Goal: Transaction & Acquisition: Purchase product/service

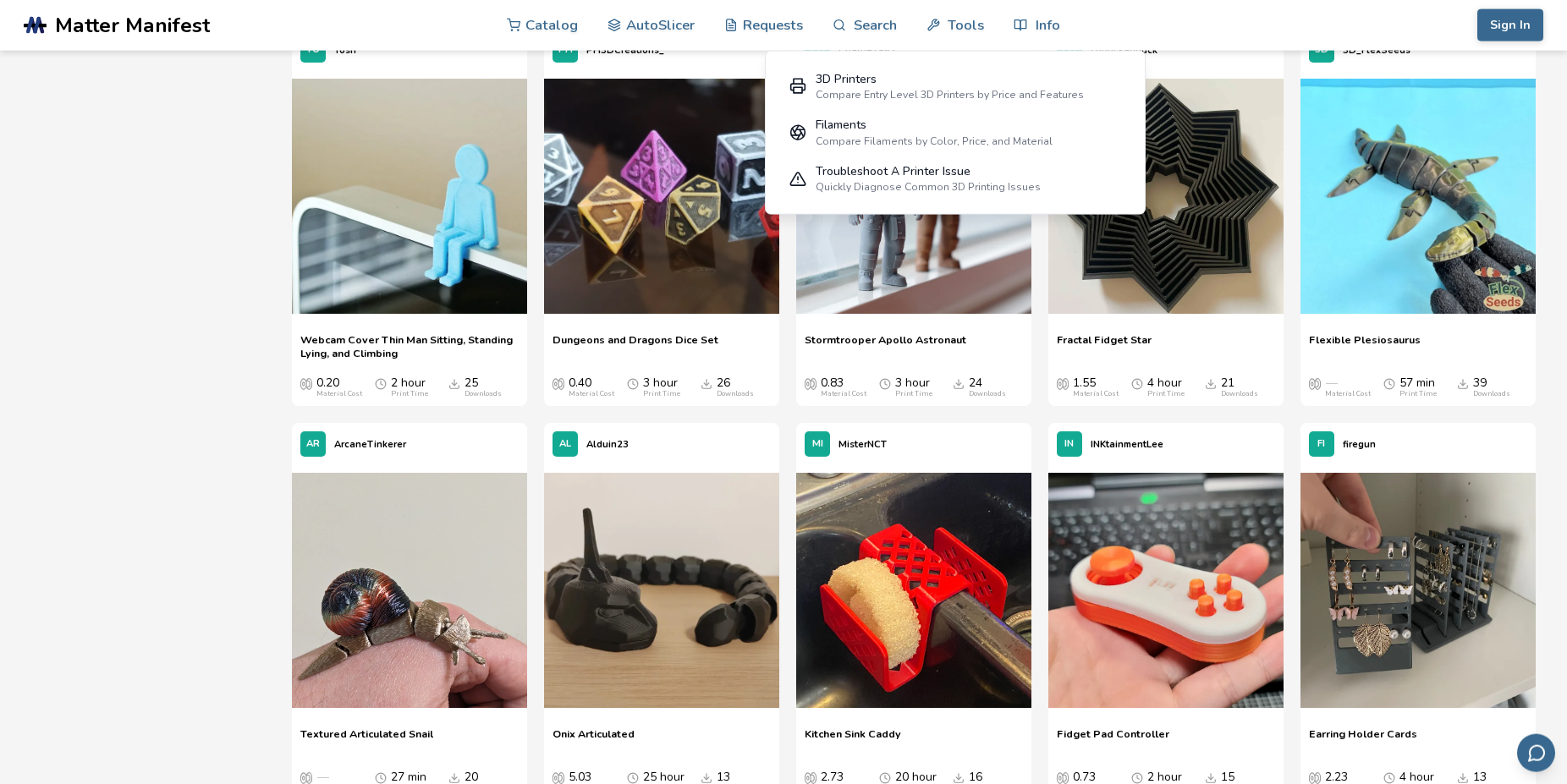
scroll to position [8540, 0]
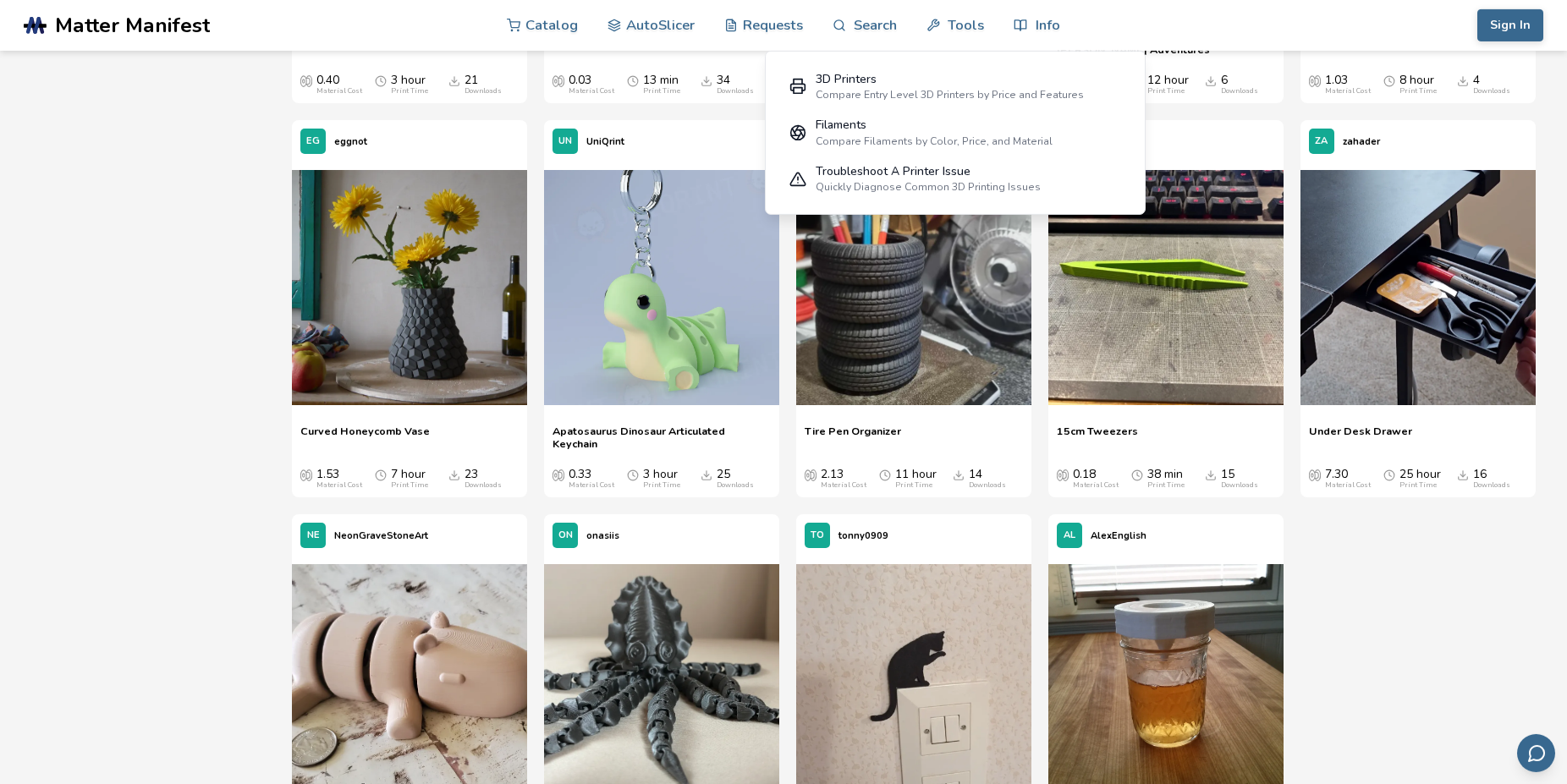
scroll to position [14147, 0]
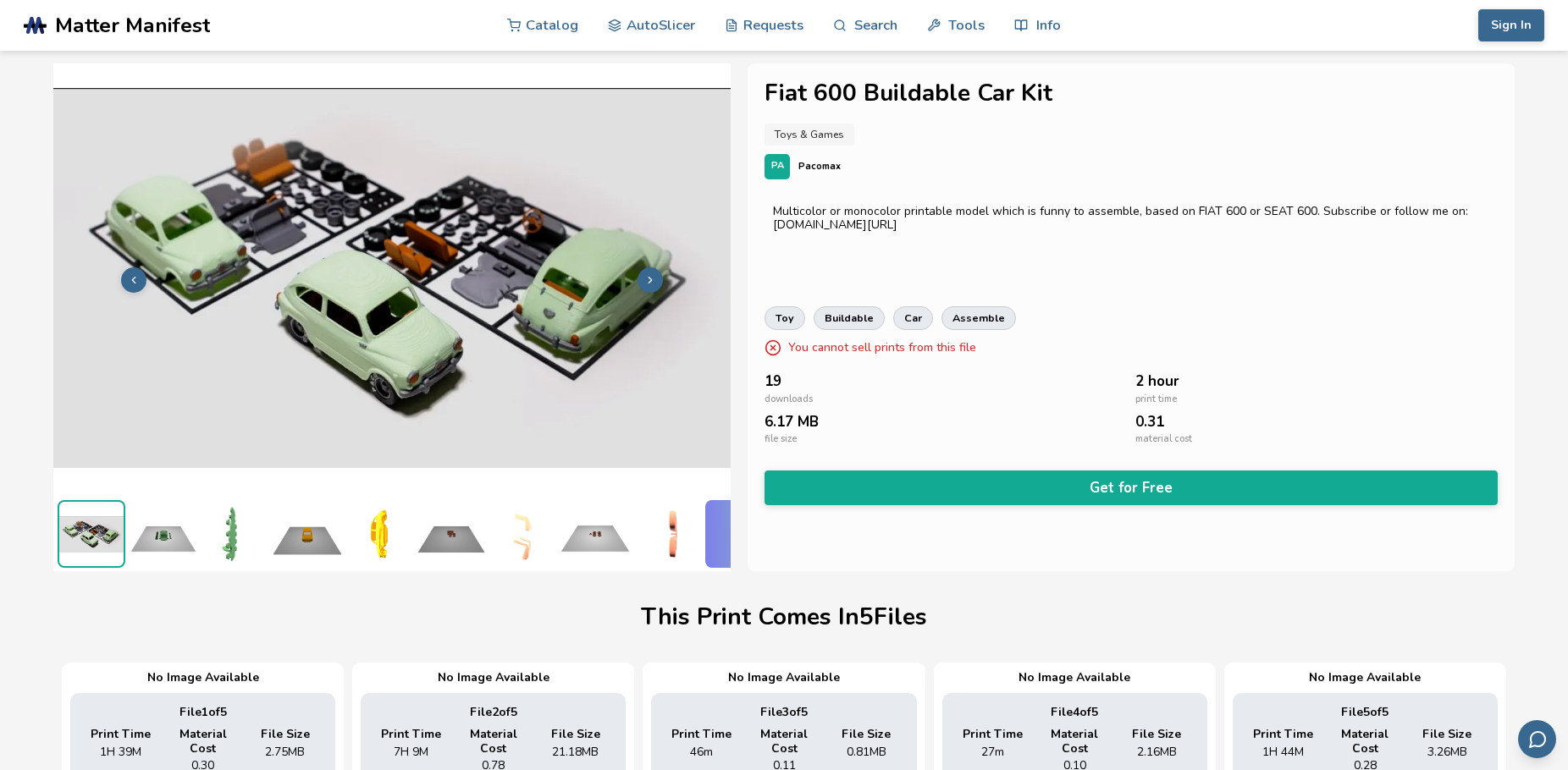
click at [181, 528] on img at bounding box center [163, 534] width 68 height 68
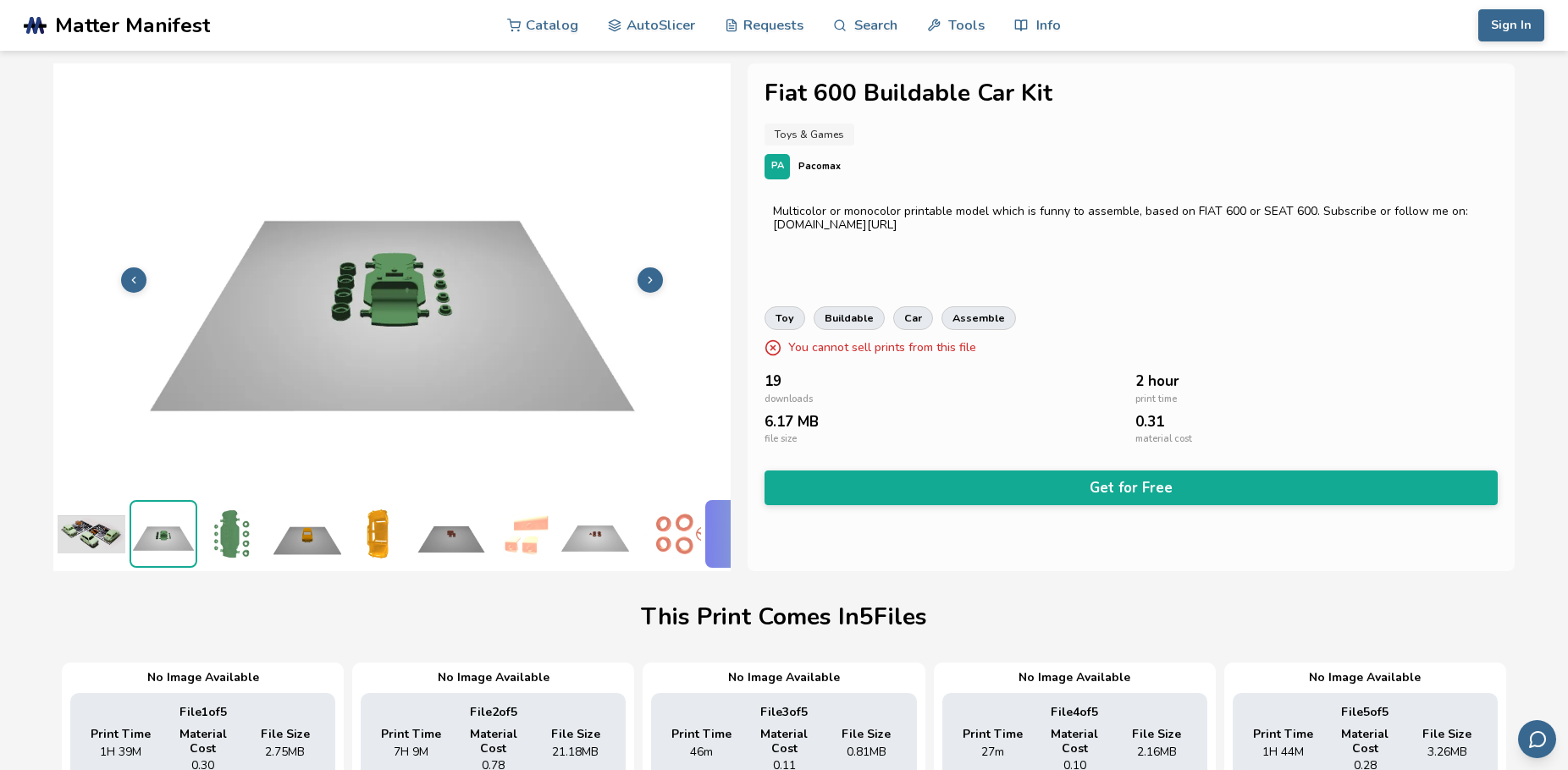
click at [221, 526] on img at bounding box center [235, 534] width 68 height 68
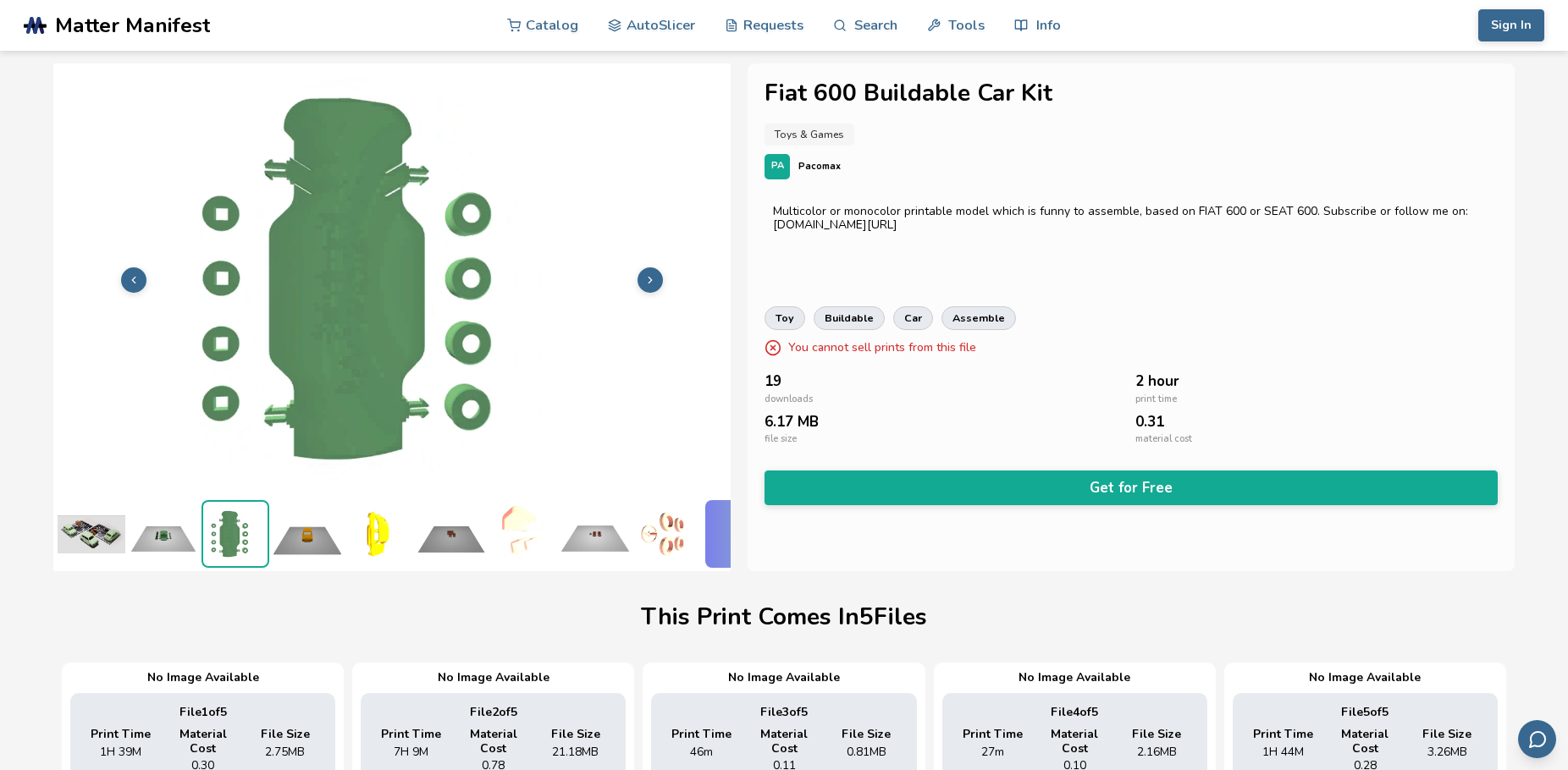
click at [293, 531] on img at bounding box center [307, 534] width 68 height 68
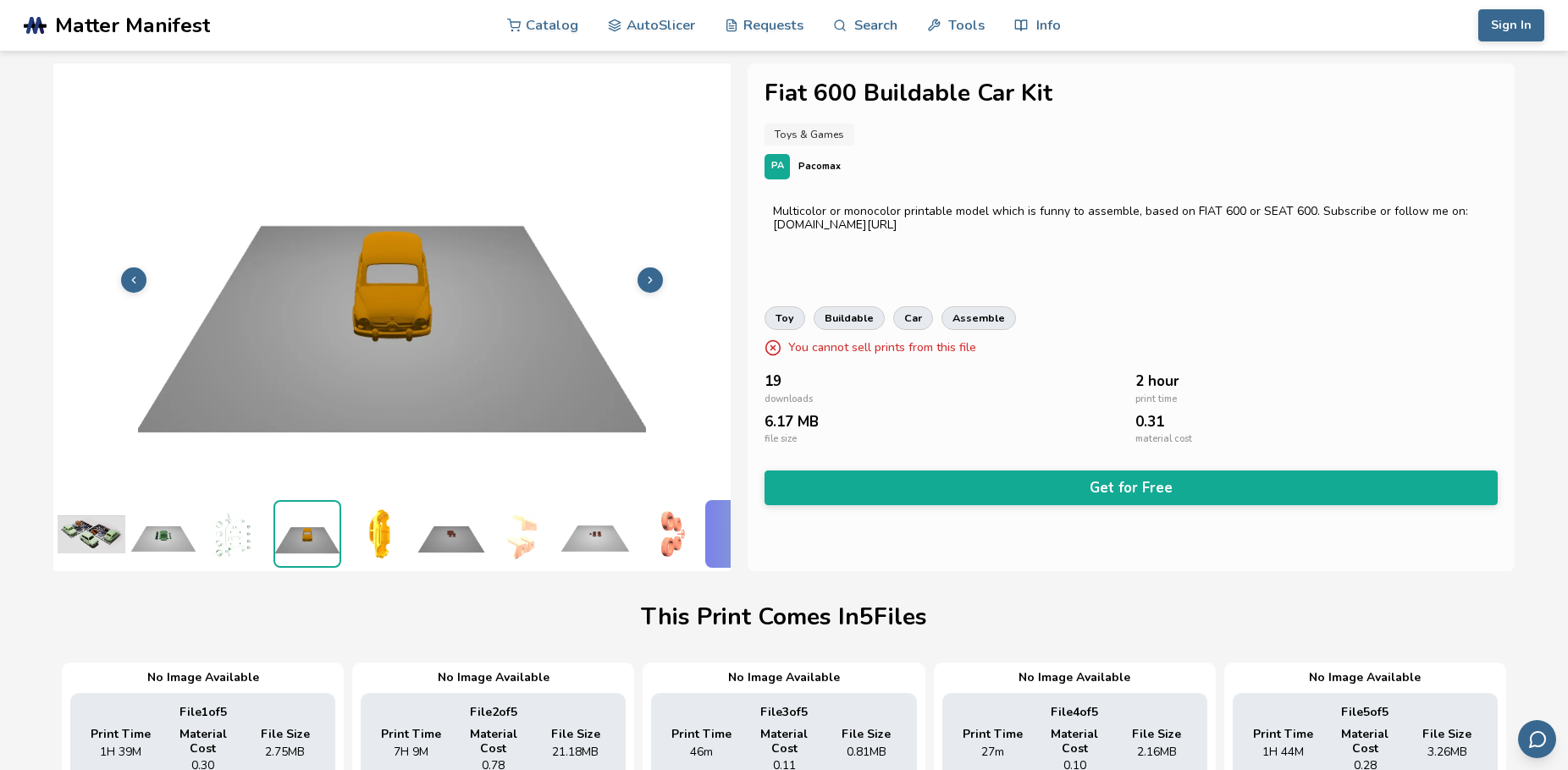
click at [361, 530] on img at bounding box center [379, 534] width 68 height 68
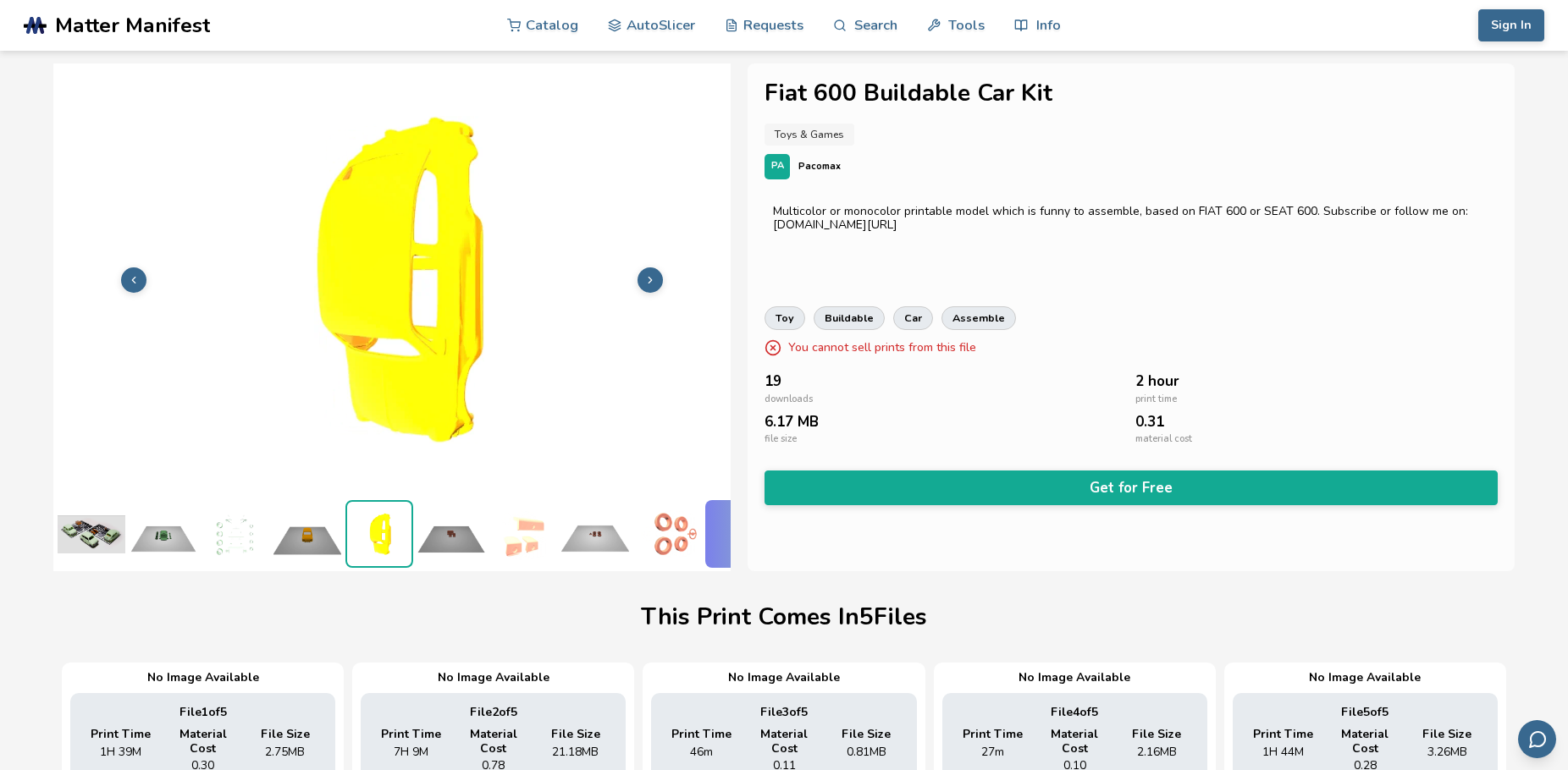
click at [439, 528] on img at bounding box center [451, 534] width 68 height 68
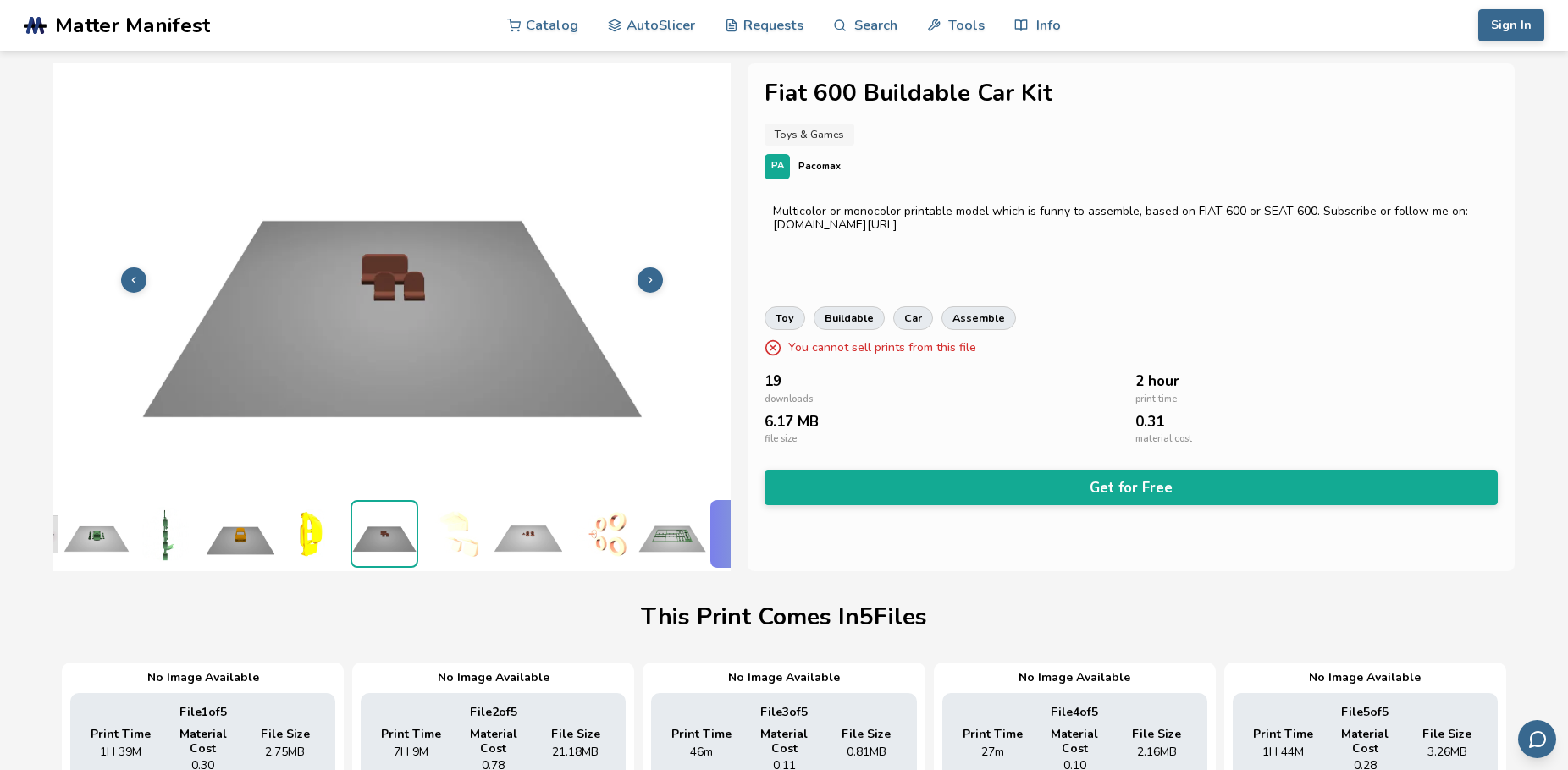
click at [461, 528] on img at bounding box center [456, 534] width 68 height 68
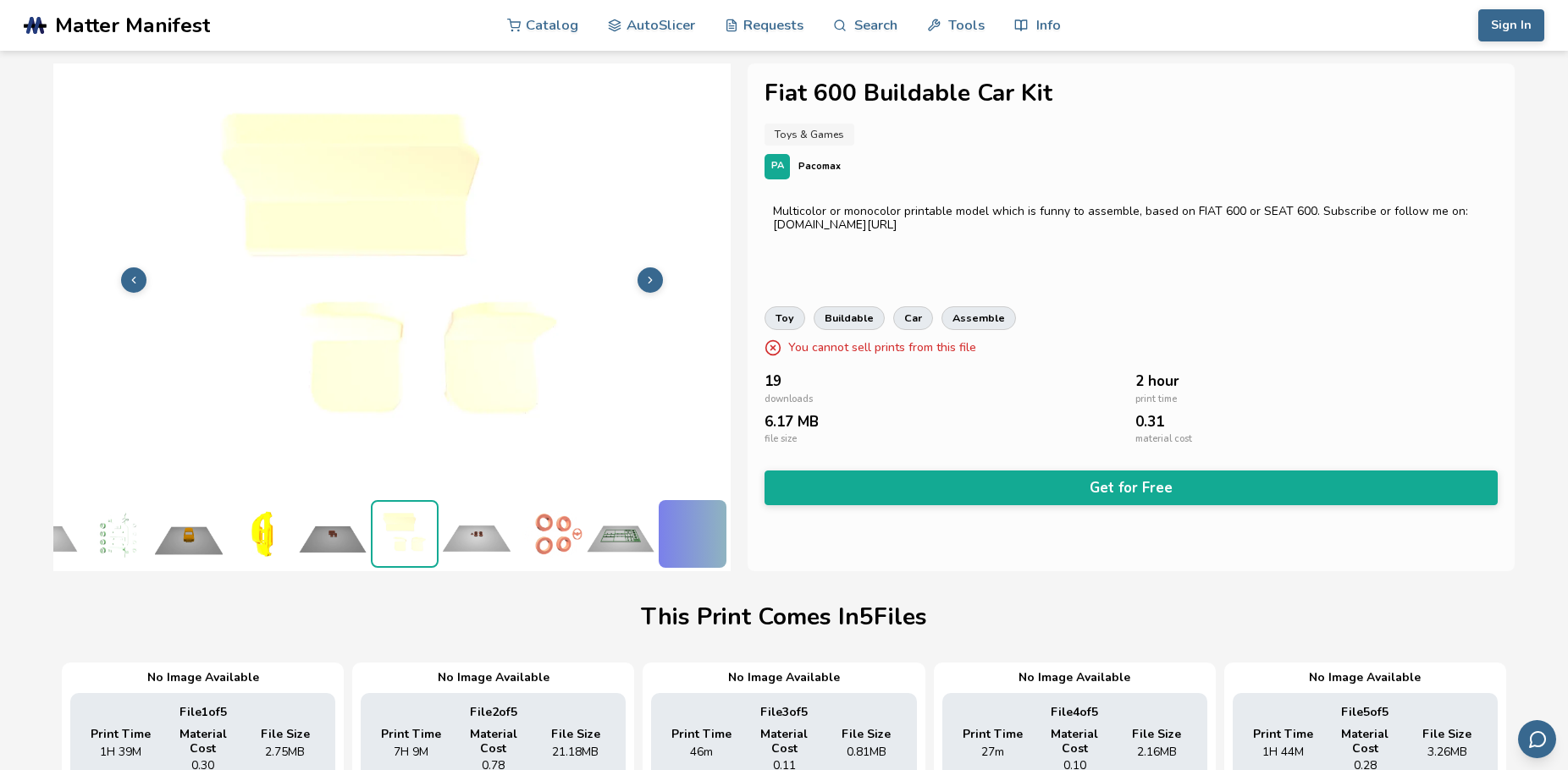
scroll to position [0, 133]
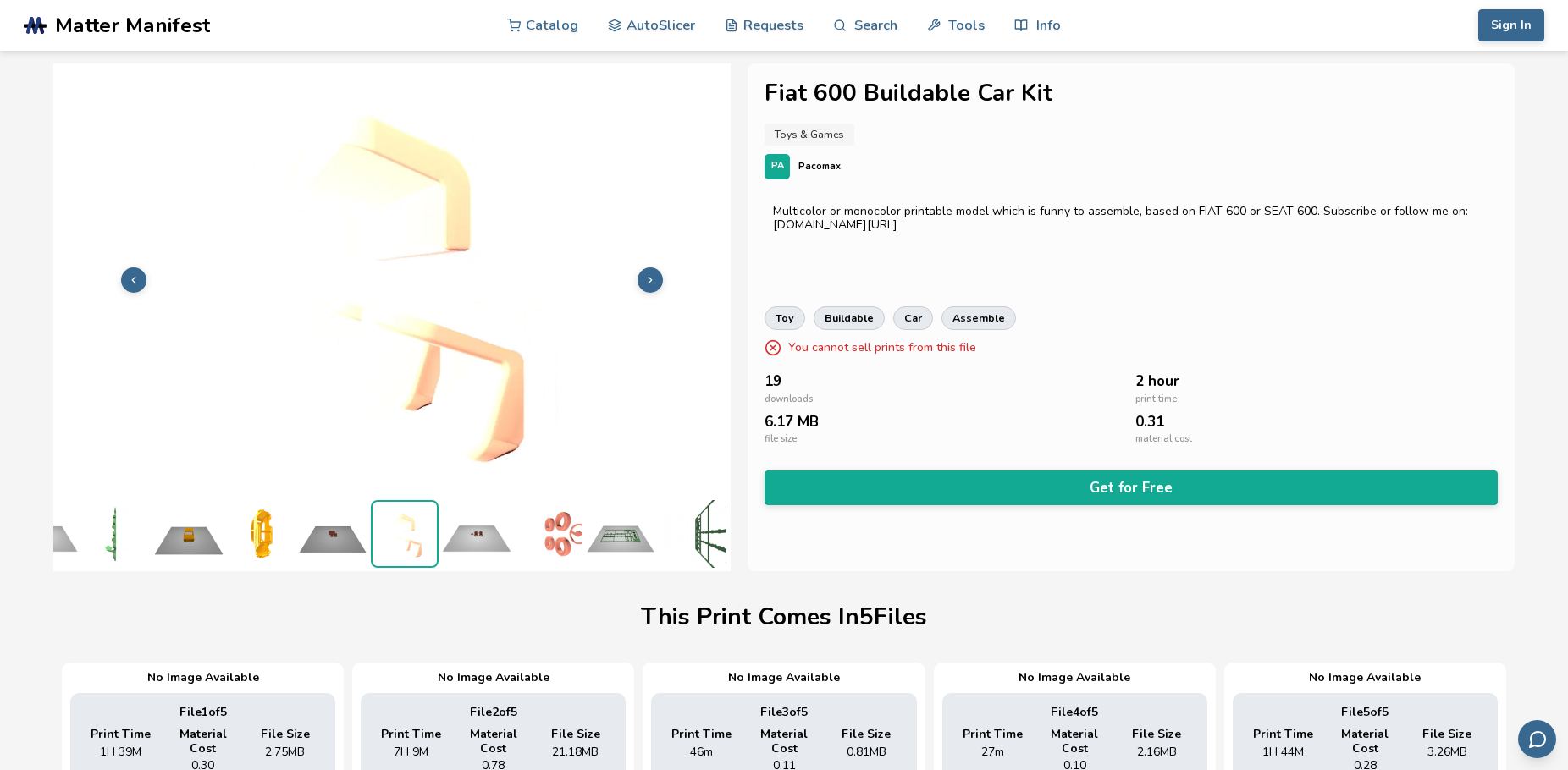
click at [473, 532] on img at bounding box center [477, 534] width 68 height 68
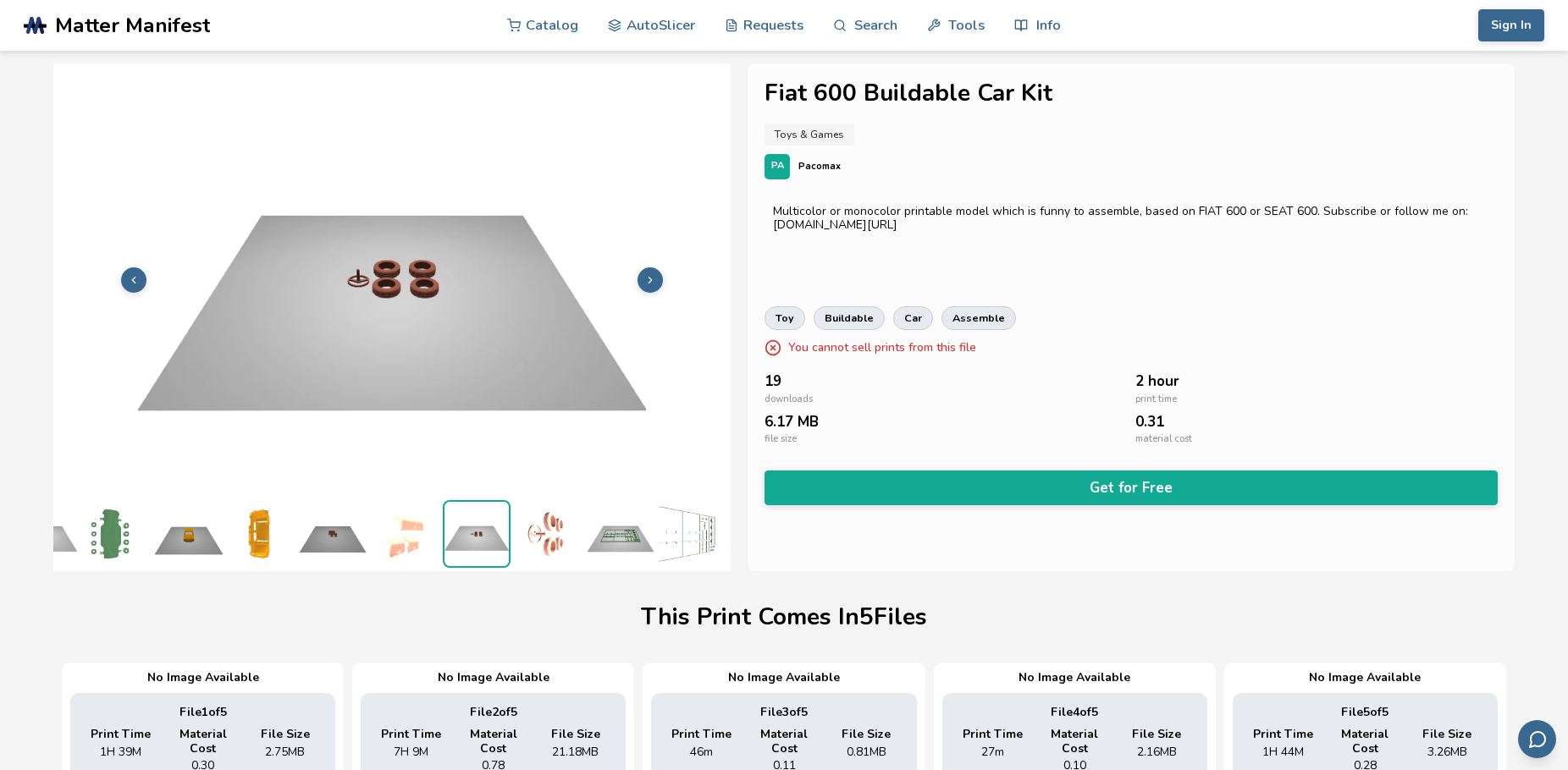
click at [547, 534] on img at bounding box center [549, 534] width 68 height 68
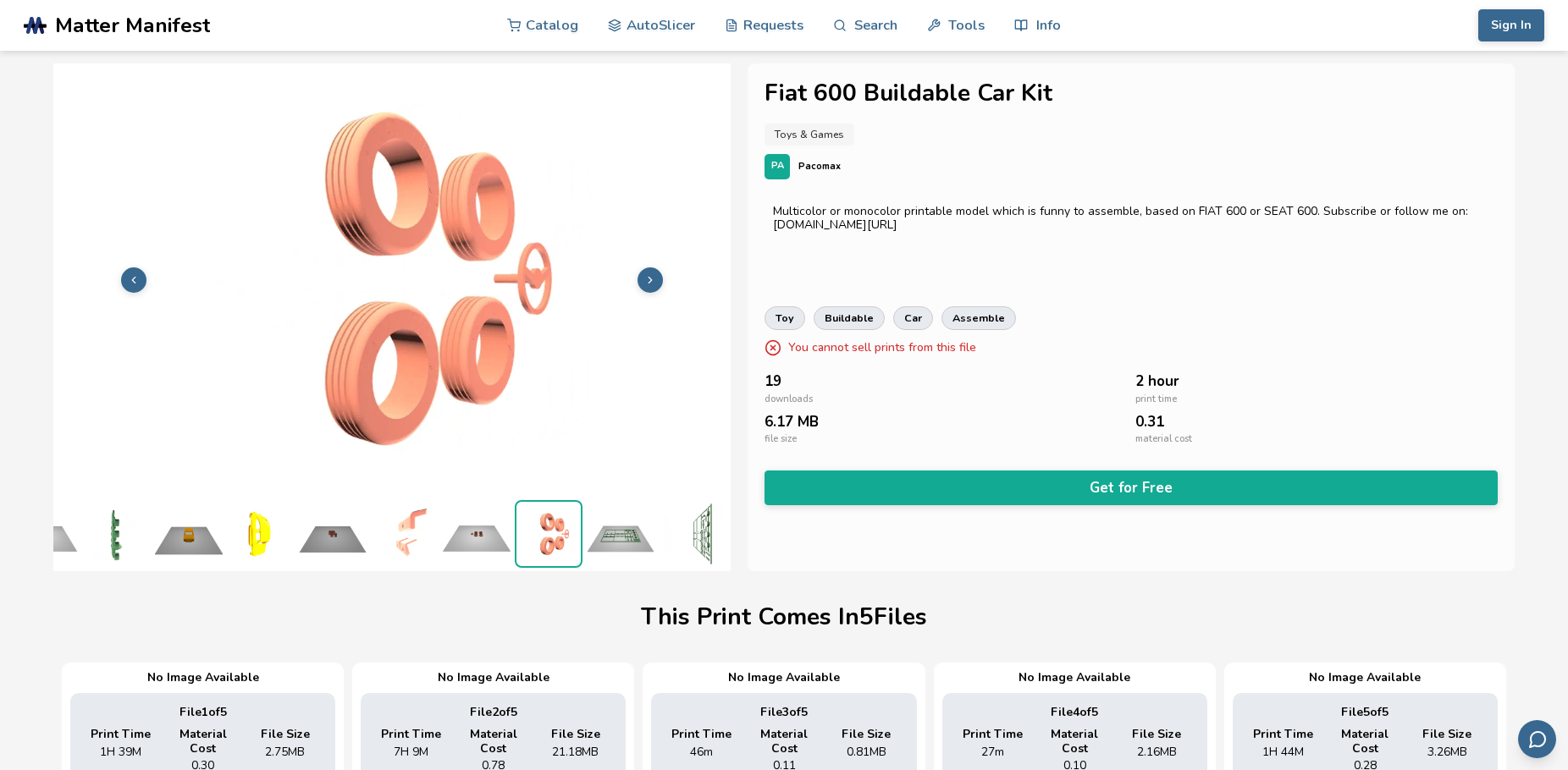
click at [621, 534] on img at bounding box center [621, 534] width 68 height 68
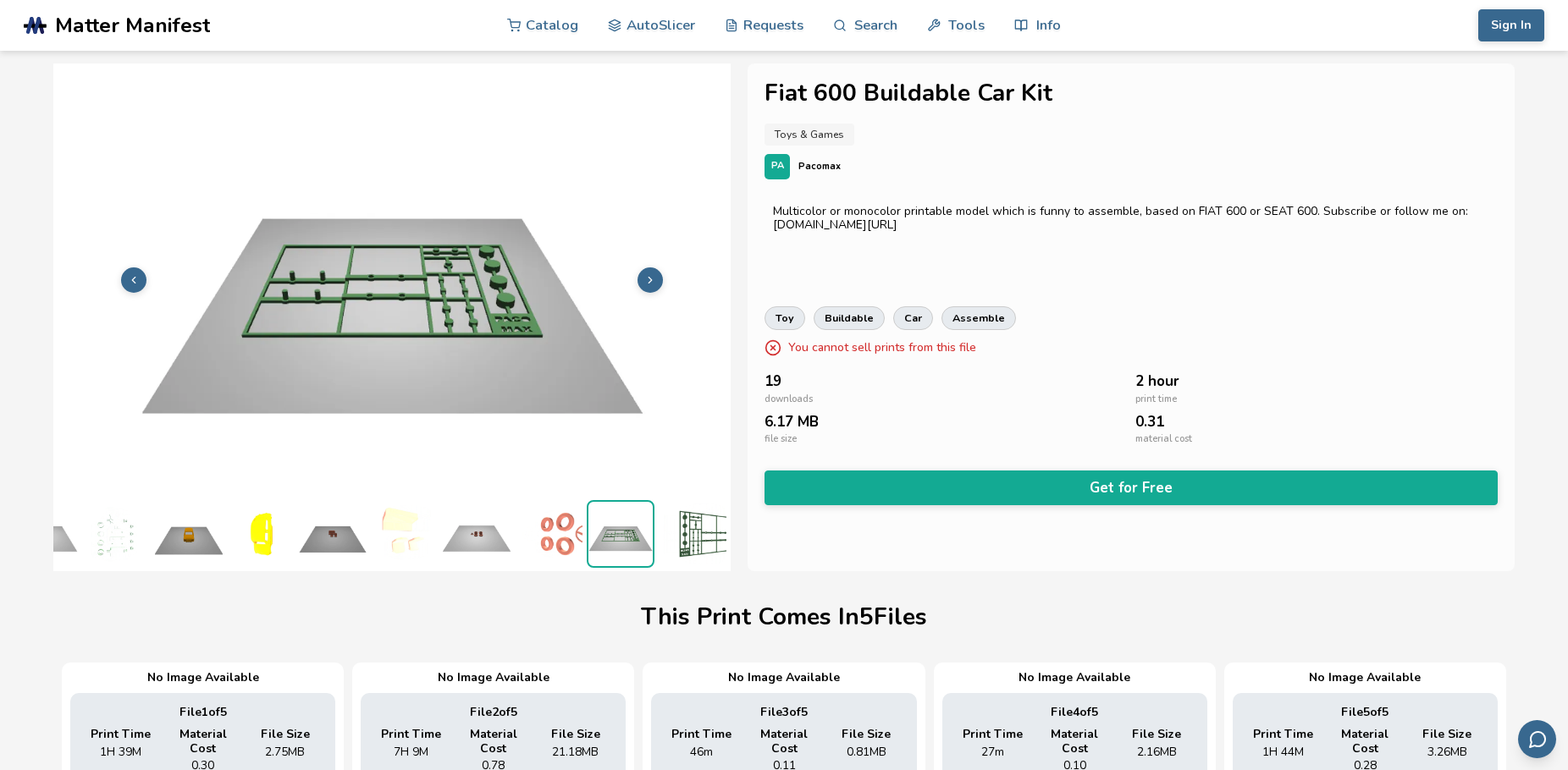
click at [675, 524] on img at bounding box center [692, 534] width 68 height 68
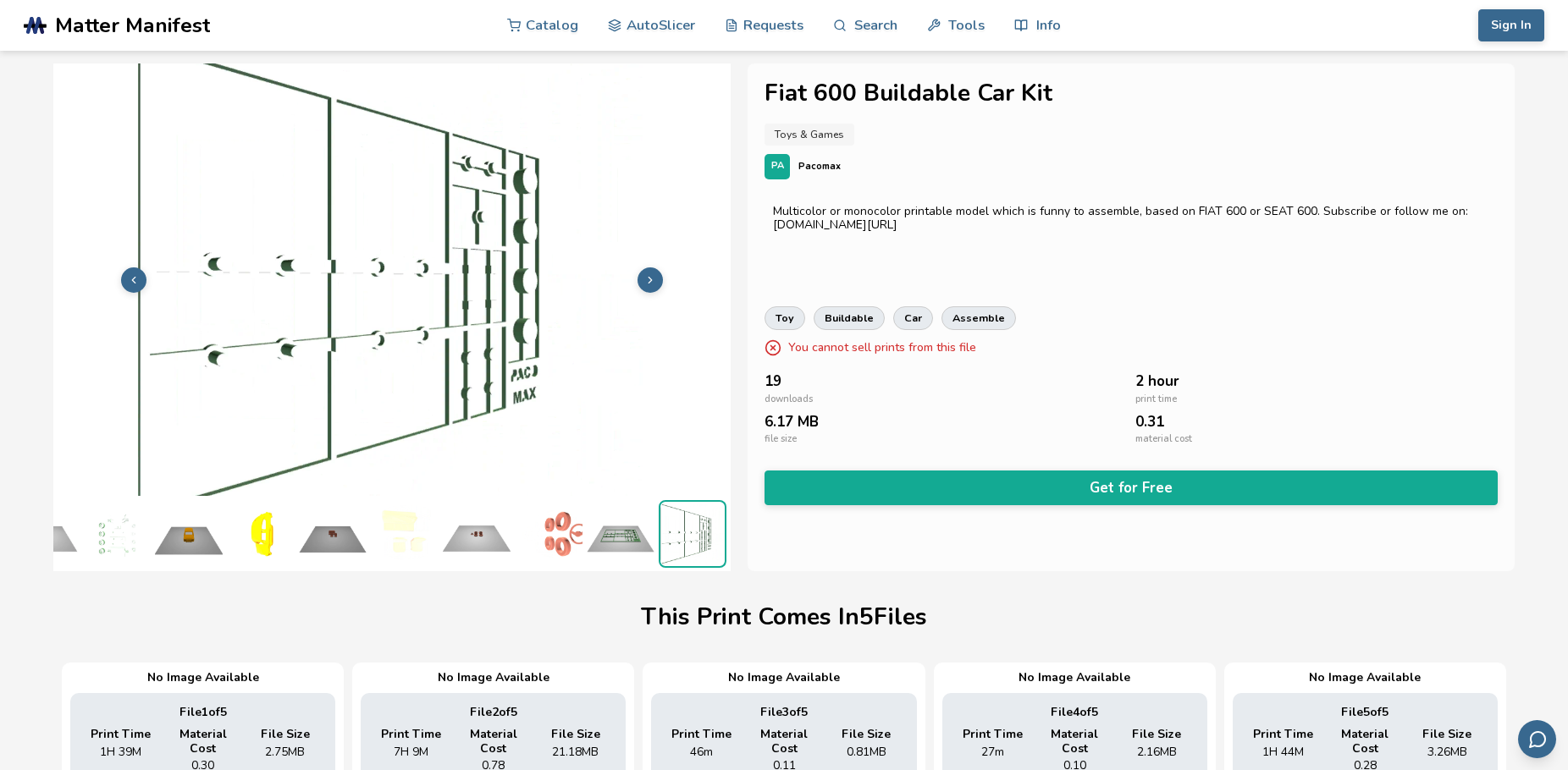
click at [227, 522] on img at bounding box center [260, 534] width 68 height 68
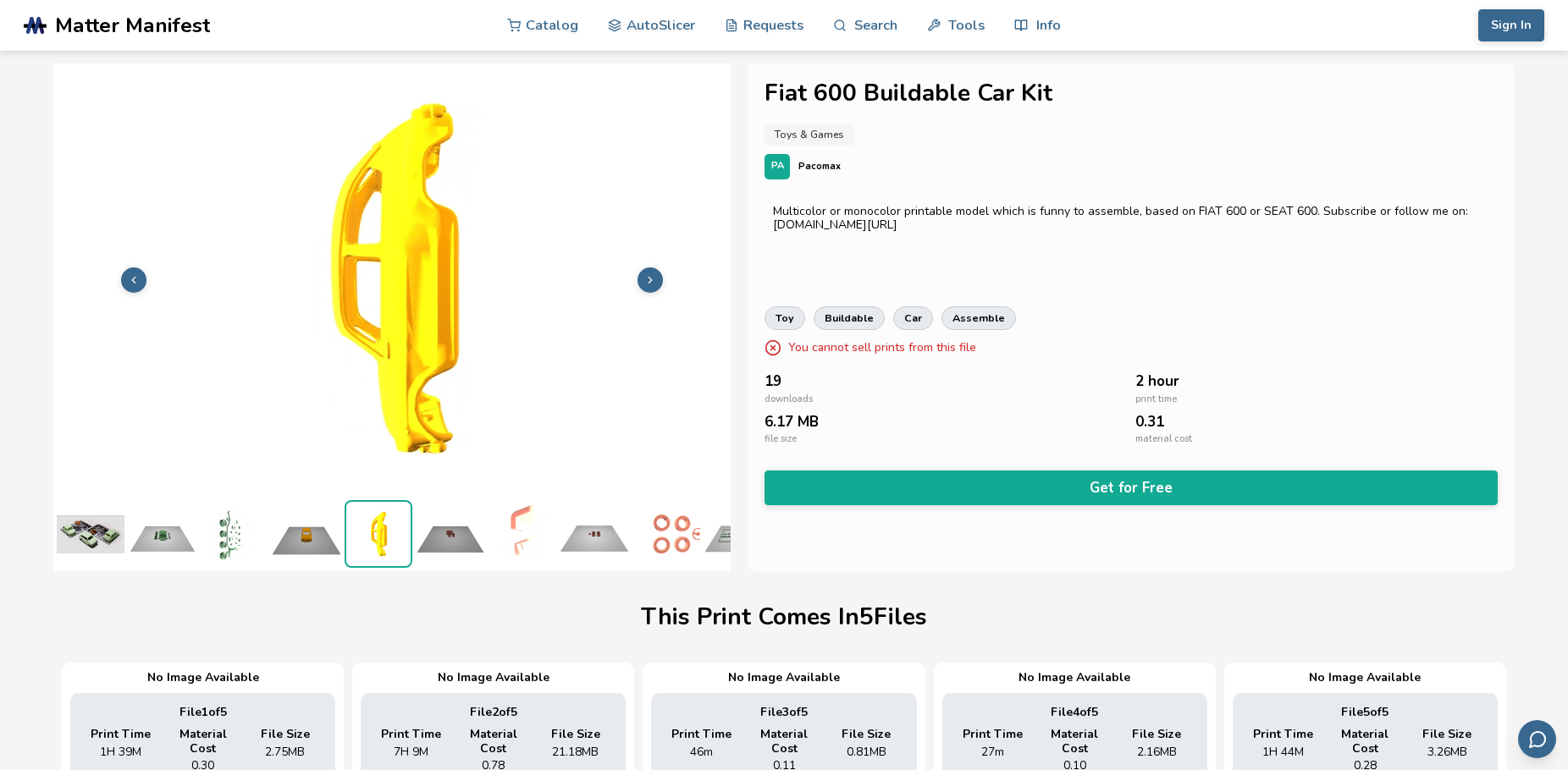
scroll to position [0, 0]
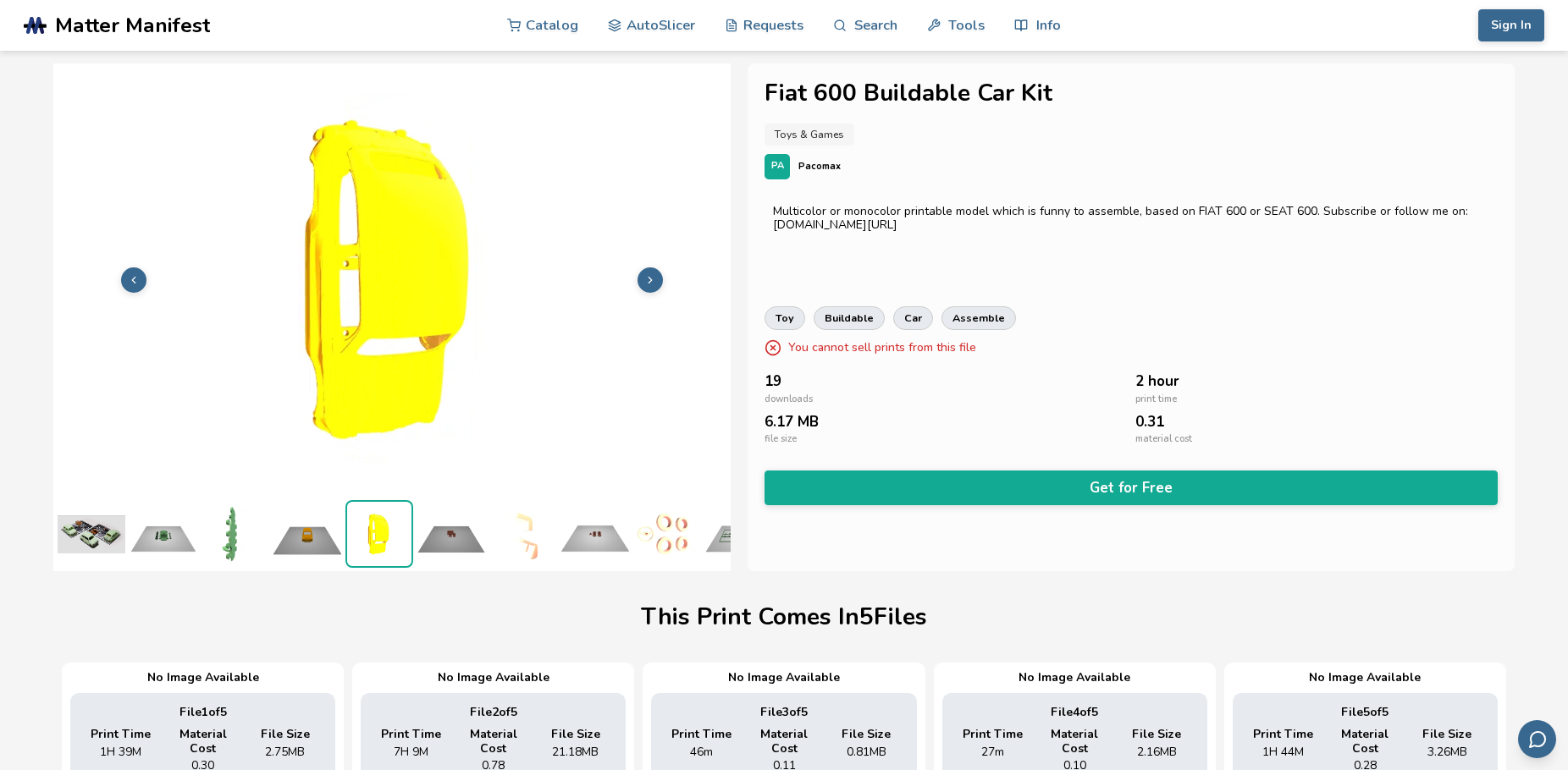
click at [216, 521] on img at bounding box center [235, 534] width 68 height 68
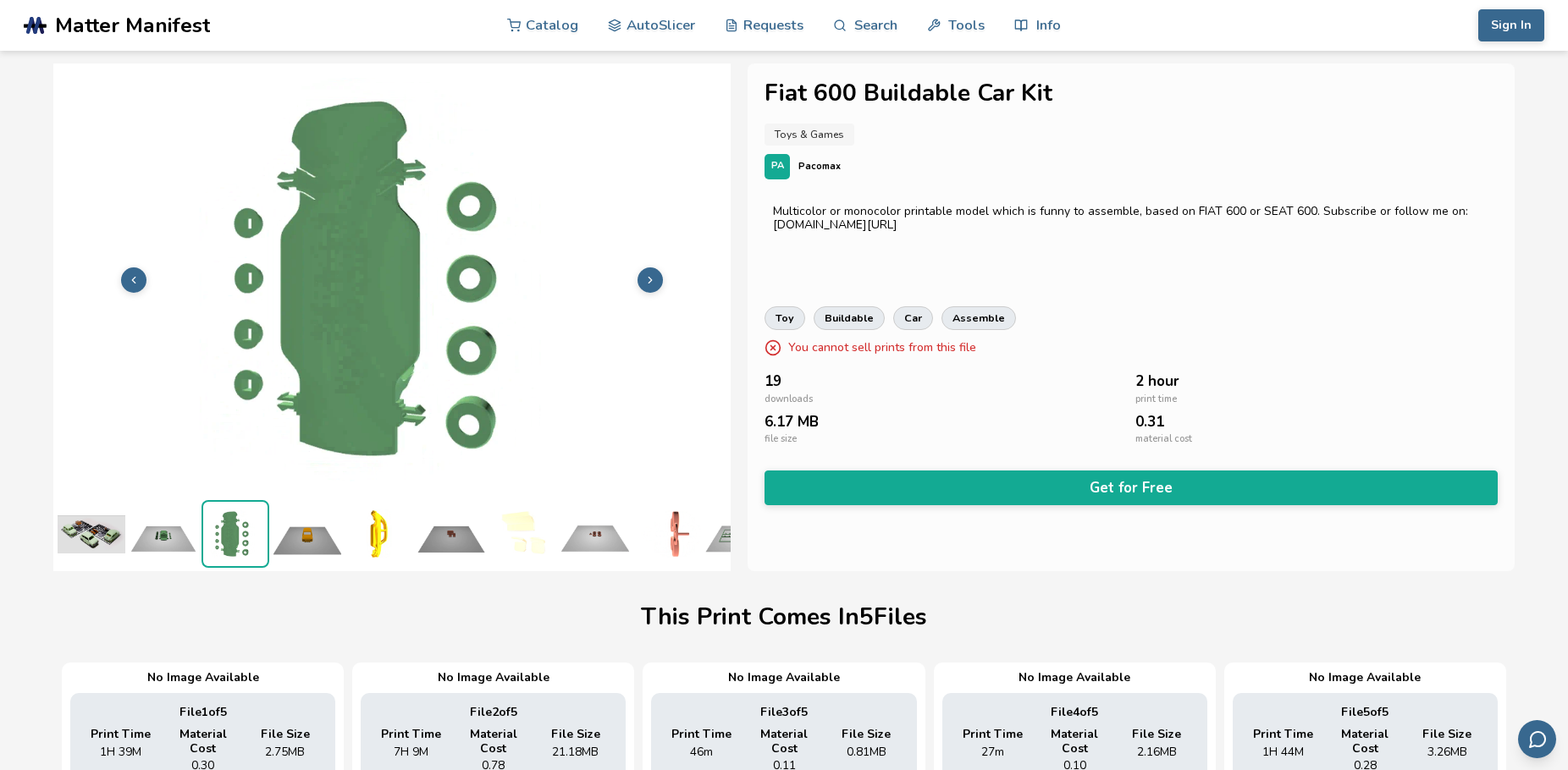
click at [184, 522] on img at bounding box center [163, 534] width 68 height 68
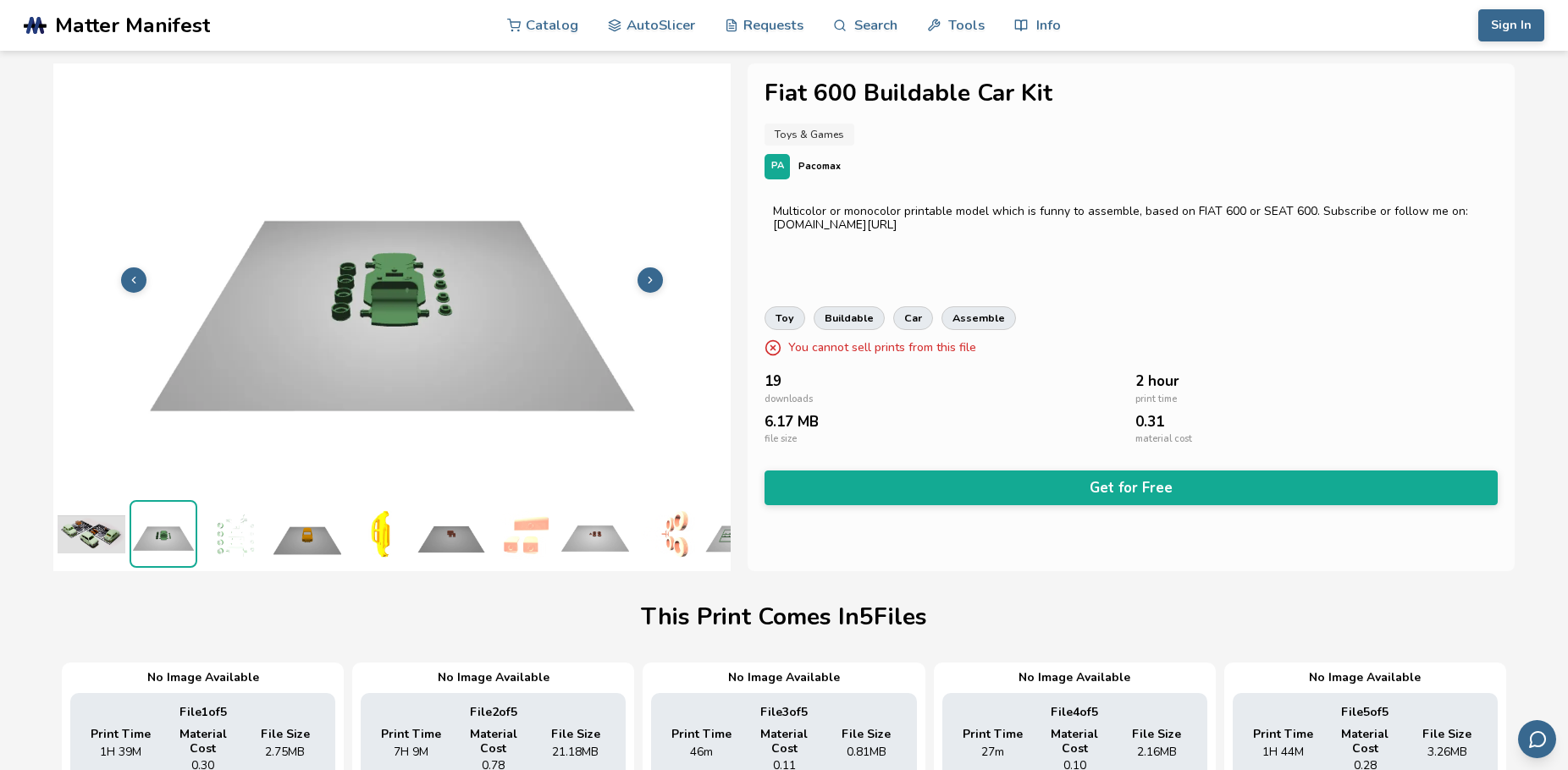
click at [142, 516] on img at bounding box center [163, 534] width 64 height 64
click at [104, 522] on img at bounding box center [91, 534] width 68 height 68
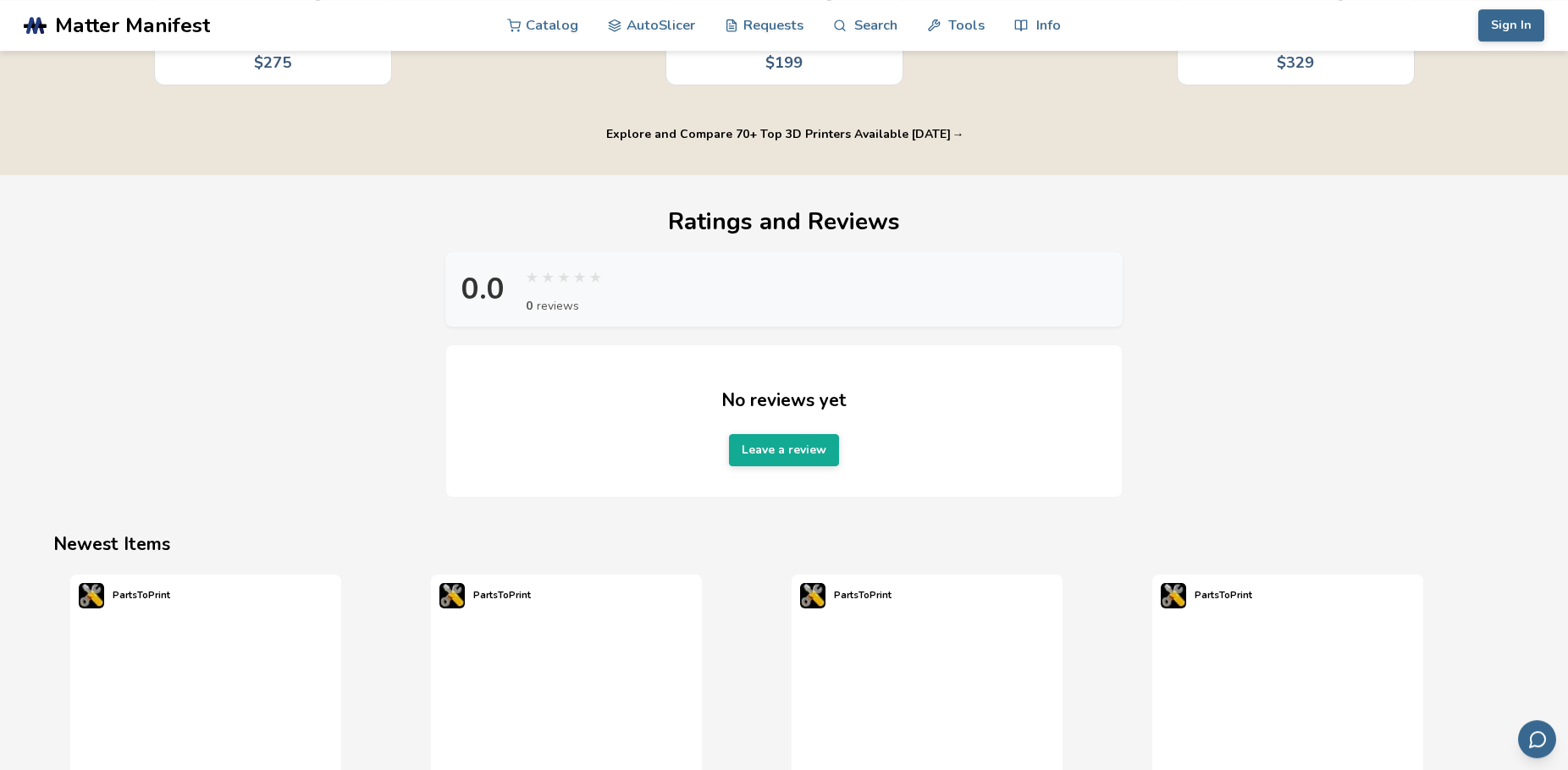
scroll to position [1209, 0]
